Goal: Task Accomplishment & Management: Use online tool/utility

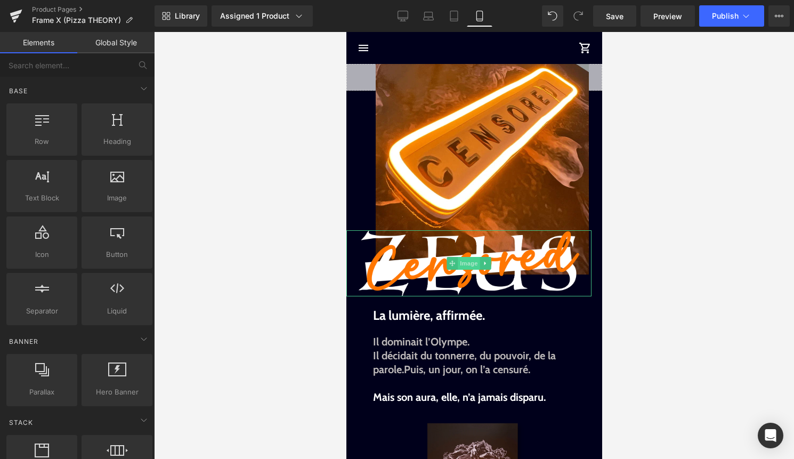
click at [459, 264] on span "Image" at bounding box center [468, 263] width 22 height 13
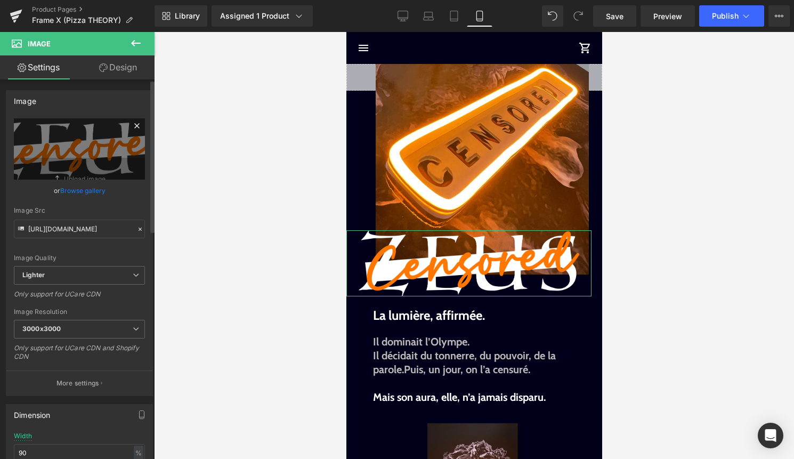
click at [134, 126] on icon at bounding box center [136, 125] width 5 height 5
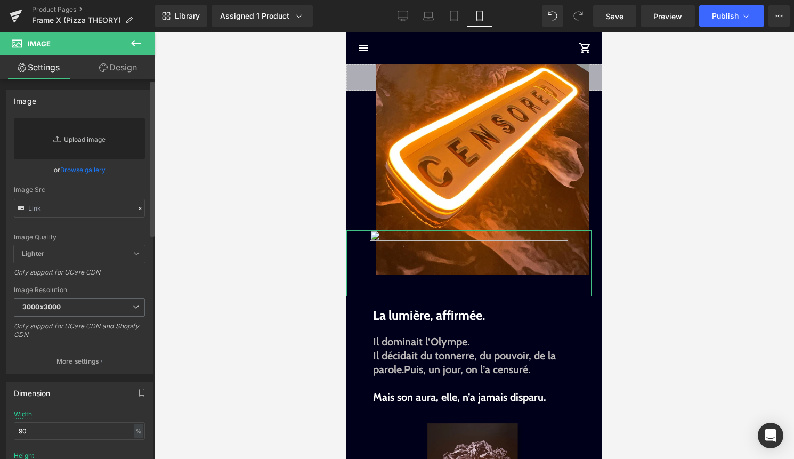
click at [87, 136] on link "Replace Image" at bounding box center [79, 138] width 131 height 40
type input "C:\fakepath\Pizza Theory Logo.png"
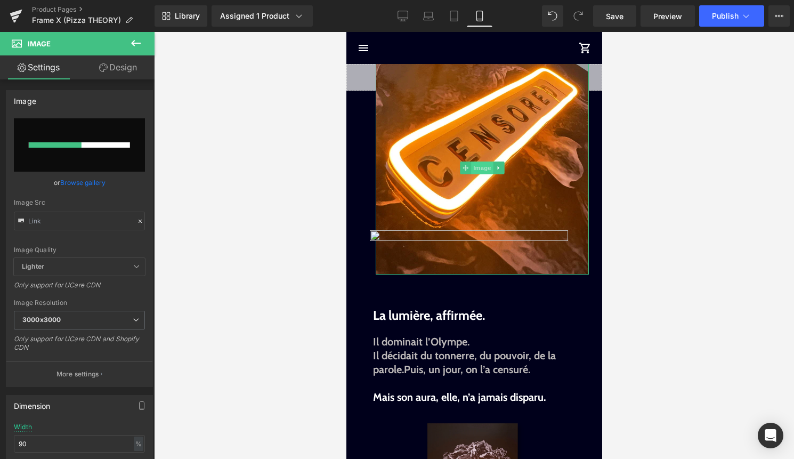
click at [488, 166] on span "Image" at bounding box center [481, 167] width 22 height 13
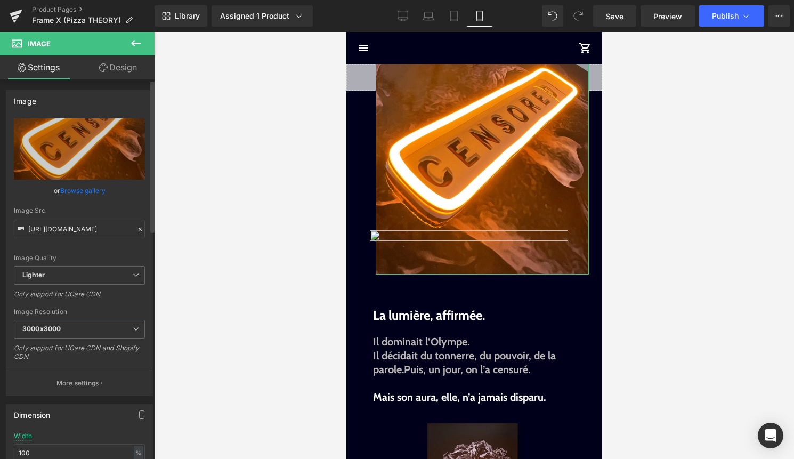
click at [92, 190] on link "Browse gallery" at bounding box center [82, 190] width 45 height 19
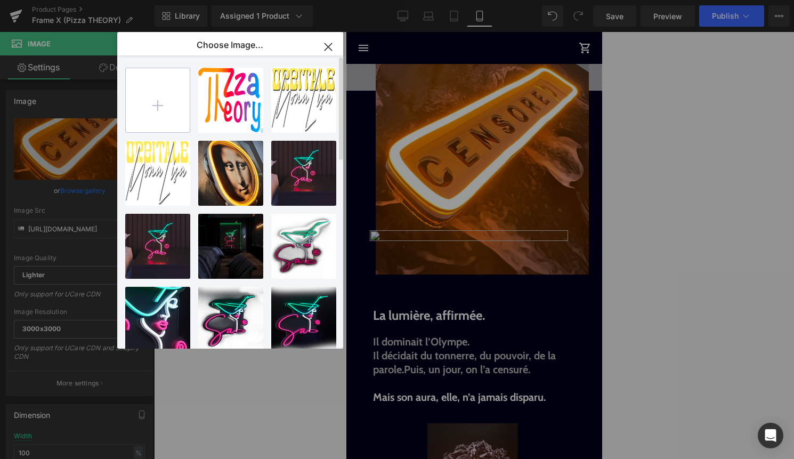
click at [159, 103] on input "file" at bounding box center [158, 100] width 64 height 64
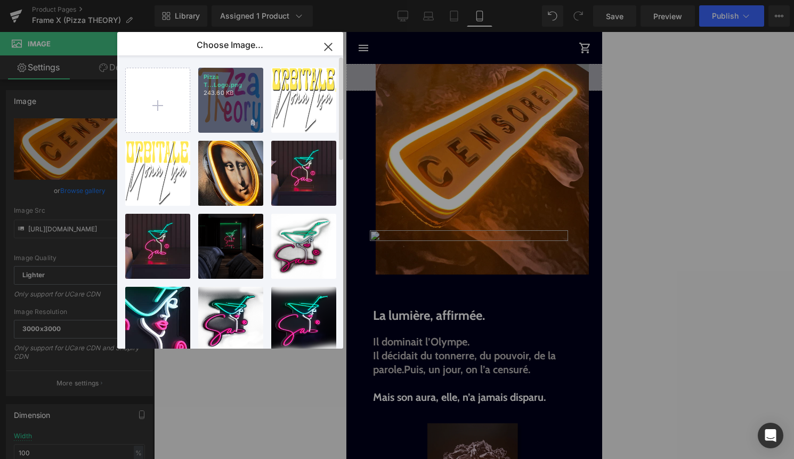
click at [235, 101] on div "Pizza T...Logo.png 243.60 KB" at bounding box center [230, 100] width 65 height 65
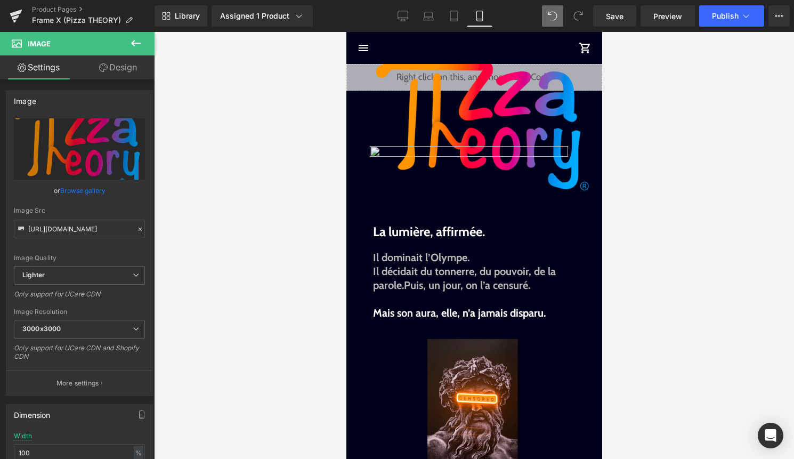
type input "[URL][DOMAIN_NAME]"
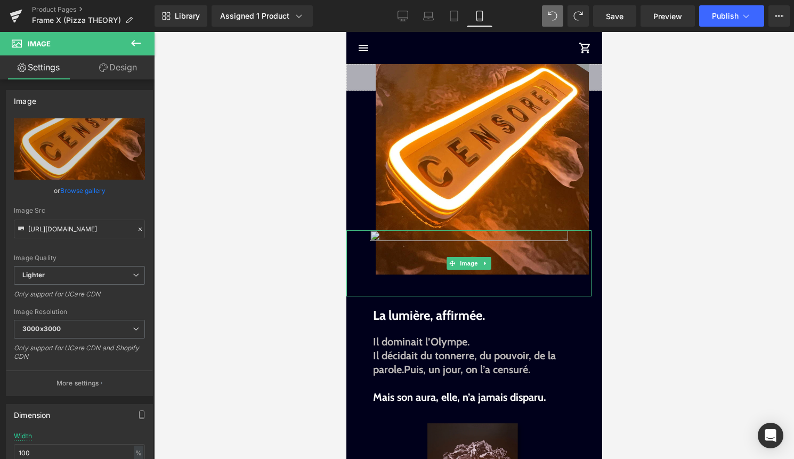
click at [374, 234] on img at bounding box center [468, 263] width 221 height 66
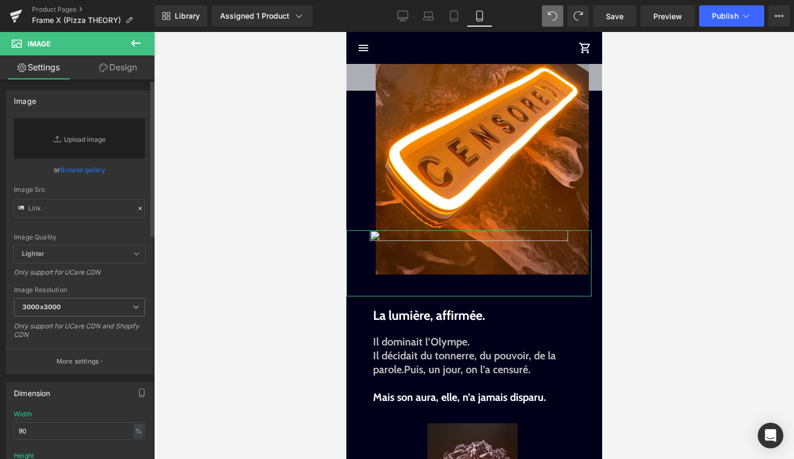
click at [81, 169] on link "Browse gallery" at bounding box center [82, 169] width 45 height 19
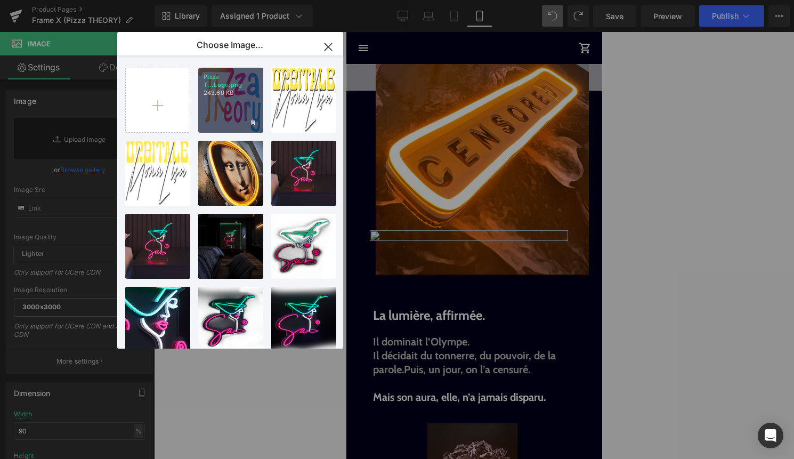
click at [246, 114] on div "Pizza T...Logo.png 243.60 KB" at bounding box center [230, 100] width 65 height 65
type input "[URL][DOMAIN_NAME]"
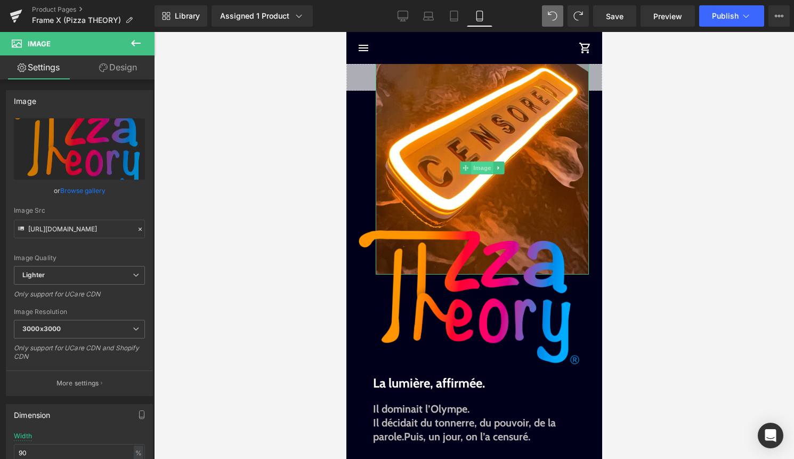
click at [477, 163] on span "Image" at bounding box center [481, 167] width 22 height 13
